Goal: Information Seeking & Learning: Learn about a topic

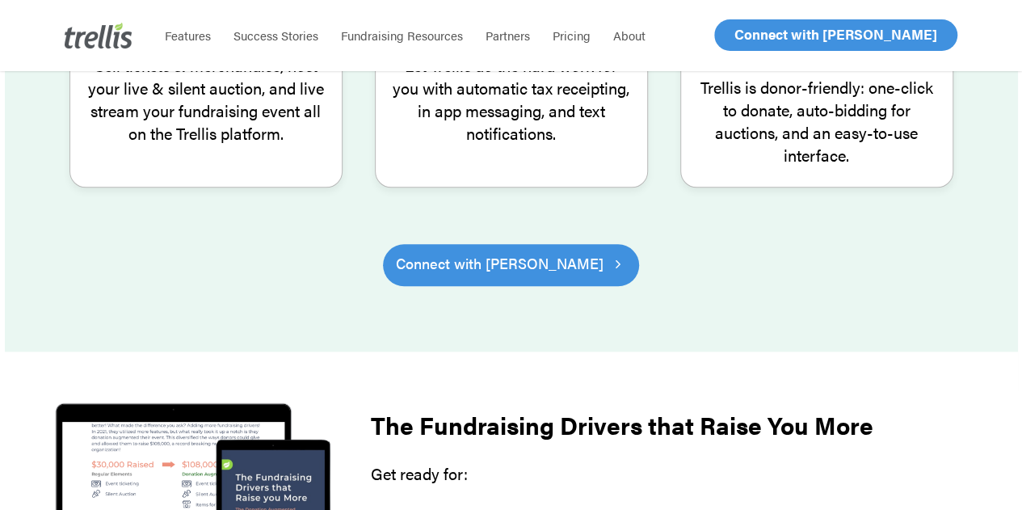
scroll to position [727, 0]
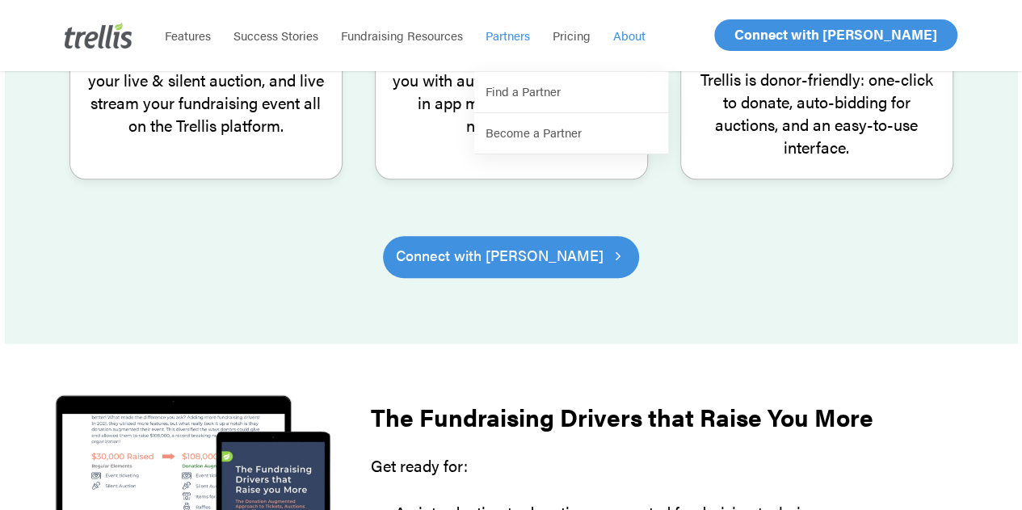
click at [632, 35] on span "About" at bounding box center [629, 35] width 32 height 17
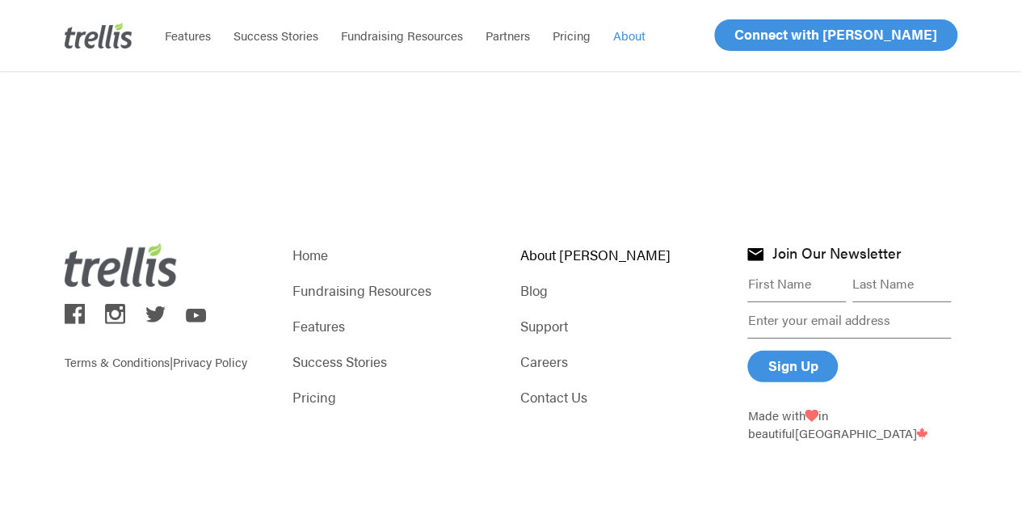
scroll to position [2300, 0]
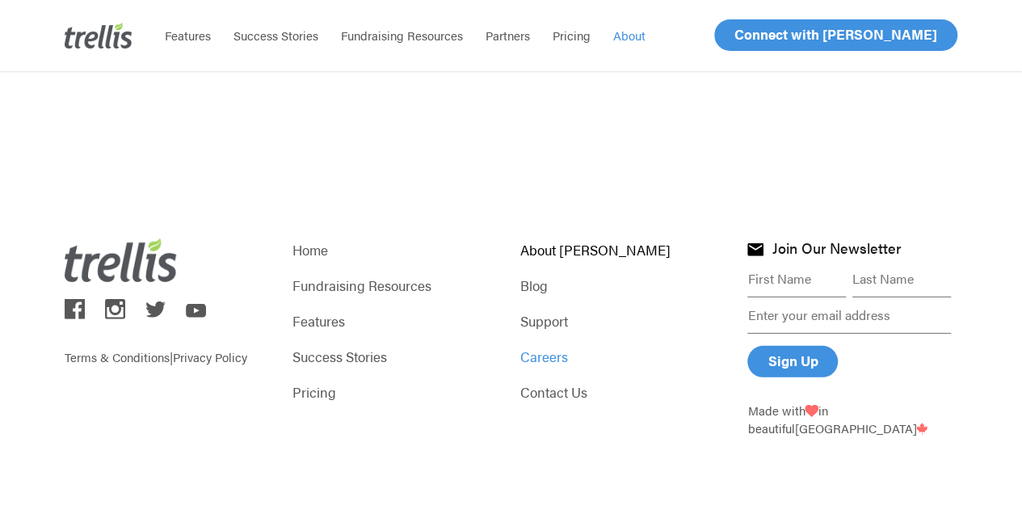
click at [552, 353] on link "Careers" at bounding box center [625, 356] width 210 height 23
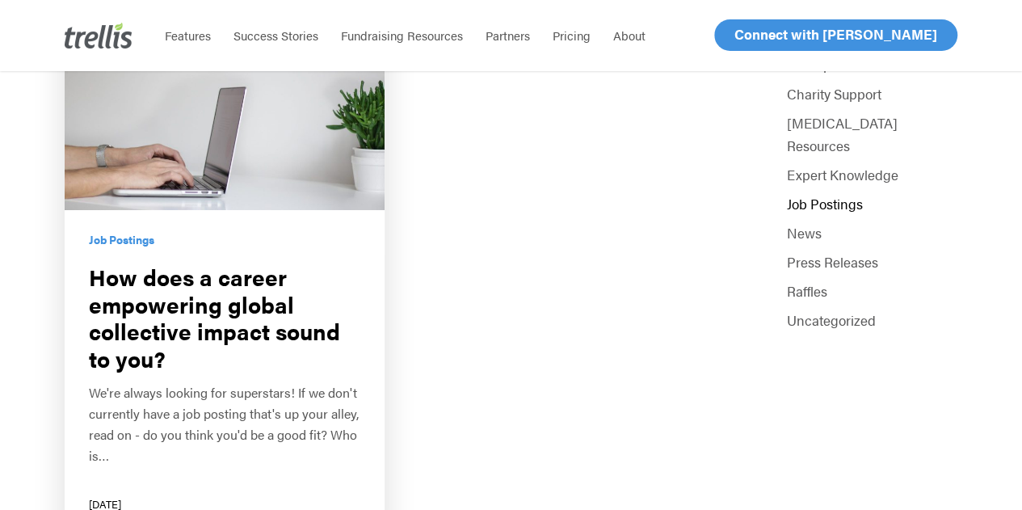
scroll to position [390, 0]
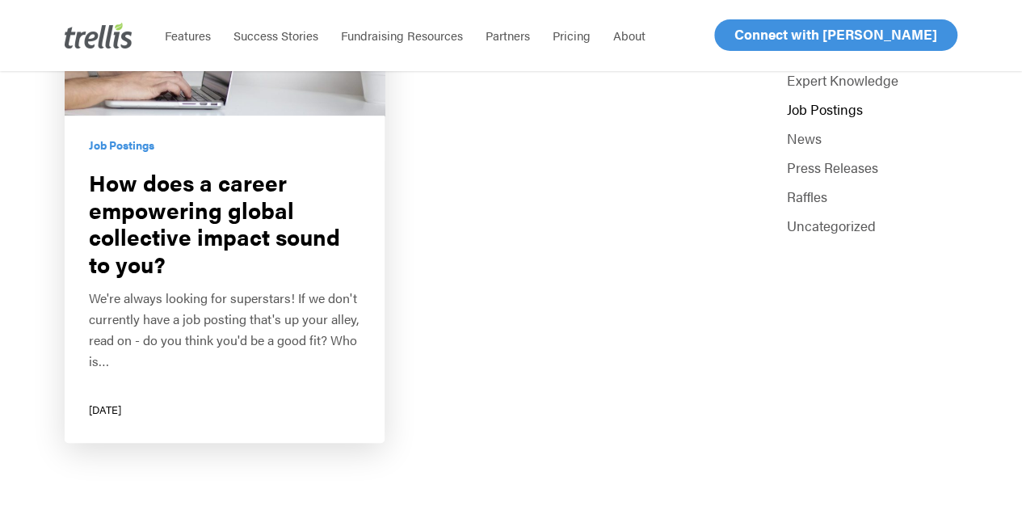
click at [294, 271] on link "How does a career empowering global collective impact sound to you?" at bounding box center [225, 172] width 320 height 540
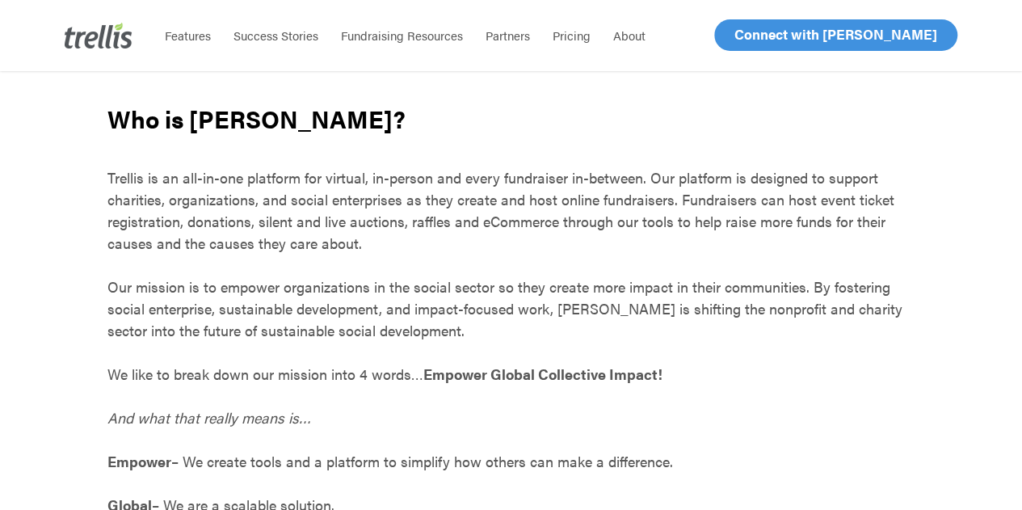
scroll to position [727, 0]
